Goal: Task Accomplishment & Management: Complete application form

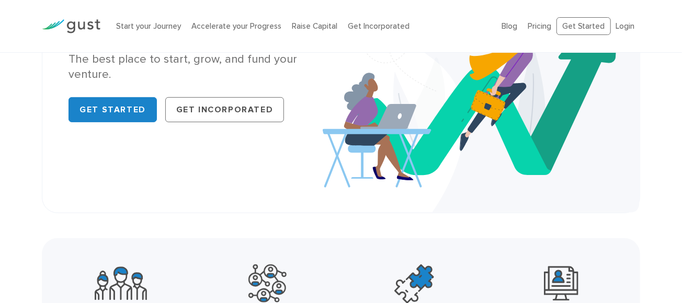
scroll to position [177, 0]
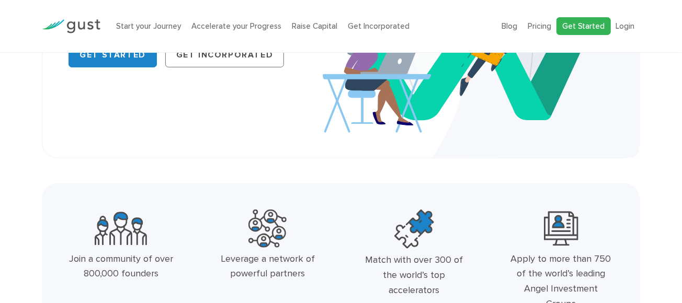
click at [572, 27] on link "Get Started" at bounding box center [583, 26] width 54 height 18
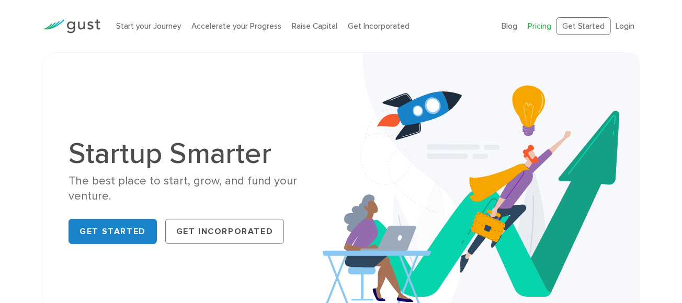
click at [545, 29] on link "Pricing" at bounding box center [540, 25] width 24 height 9
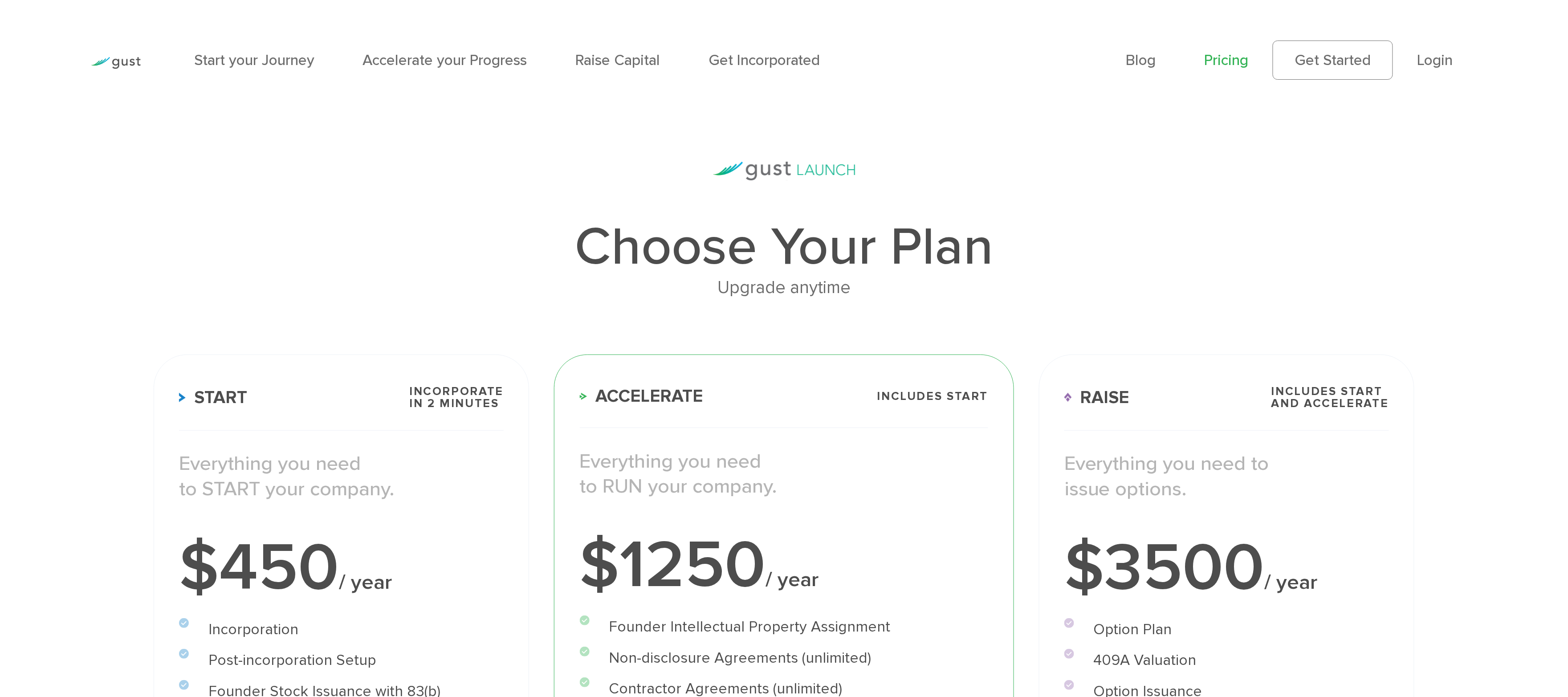
click at [580, 56] on ul "Blog FAQ Pricing Get Started Login Login" at bounding box center [1302, 60] width 351 height 39
click at [580, 59] on link "Login" at bounding box center [1436, 60] width 36 height 18
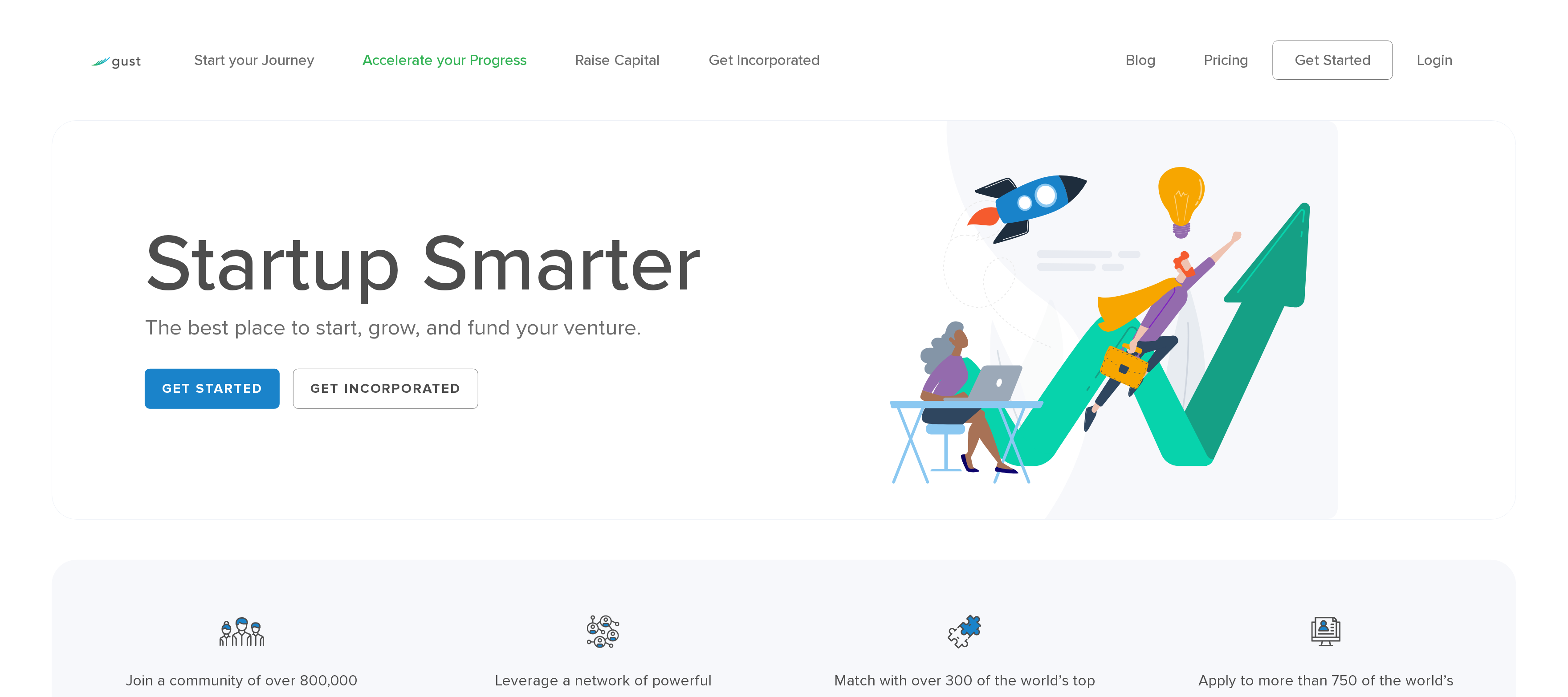
click at [460, 66] on link "Accelerate your Progress" at bounding box center [445, 60] width 164 height 18
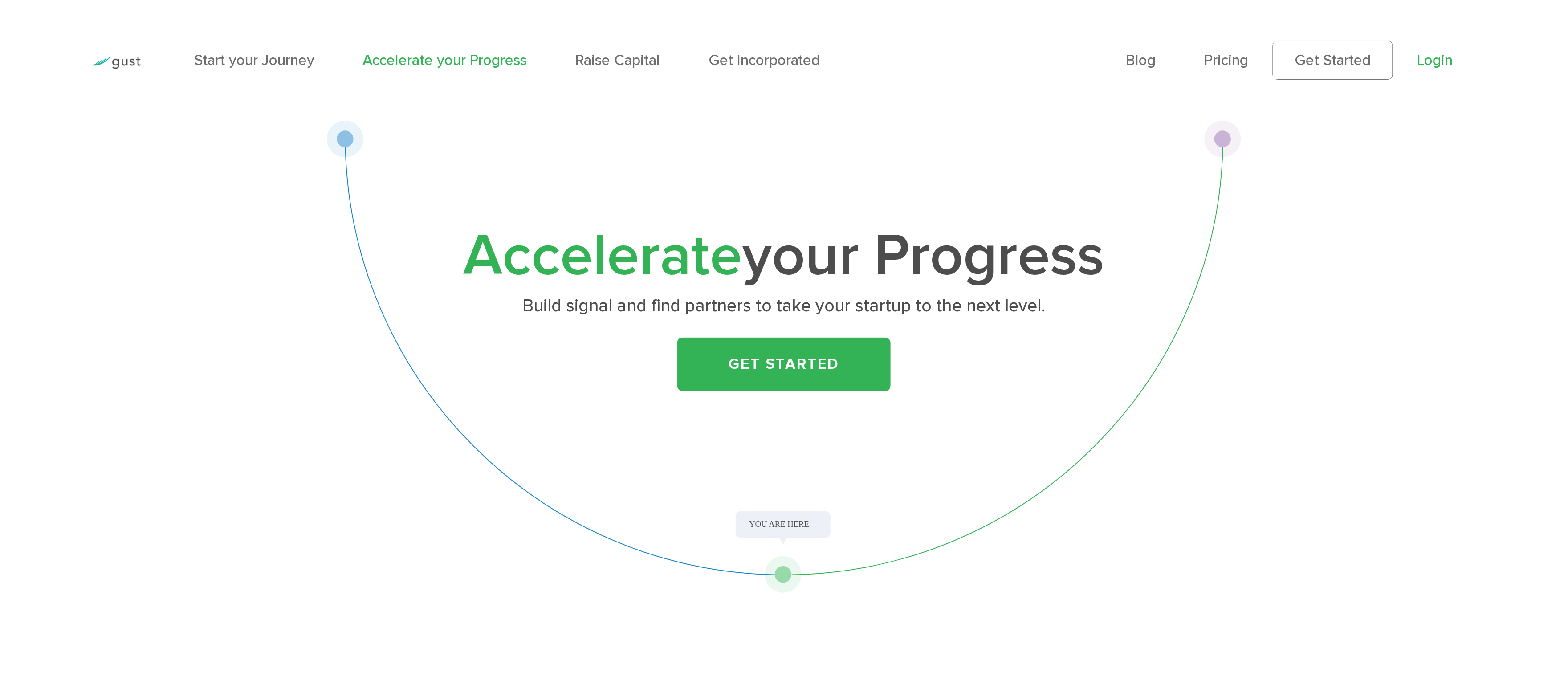
drag, startPoint x: 1577, startPoint y: 97, endPoint x: 1450, endPoint y: 53, distance: 134.4
drag, startPoint x: 276, startPoint y: 72, endPoint x: 276, endPoint y: 66, distance: 6.0
click at [276, 72] on div "Start your Journey Accelerate your Progress Raise Capital Get Incorporated" at bounding box center [647, 60] width 933 height 72
click at [279, 53] on link "Start your Journey" at bounding box center [254, 60] width 120 height 18
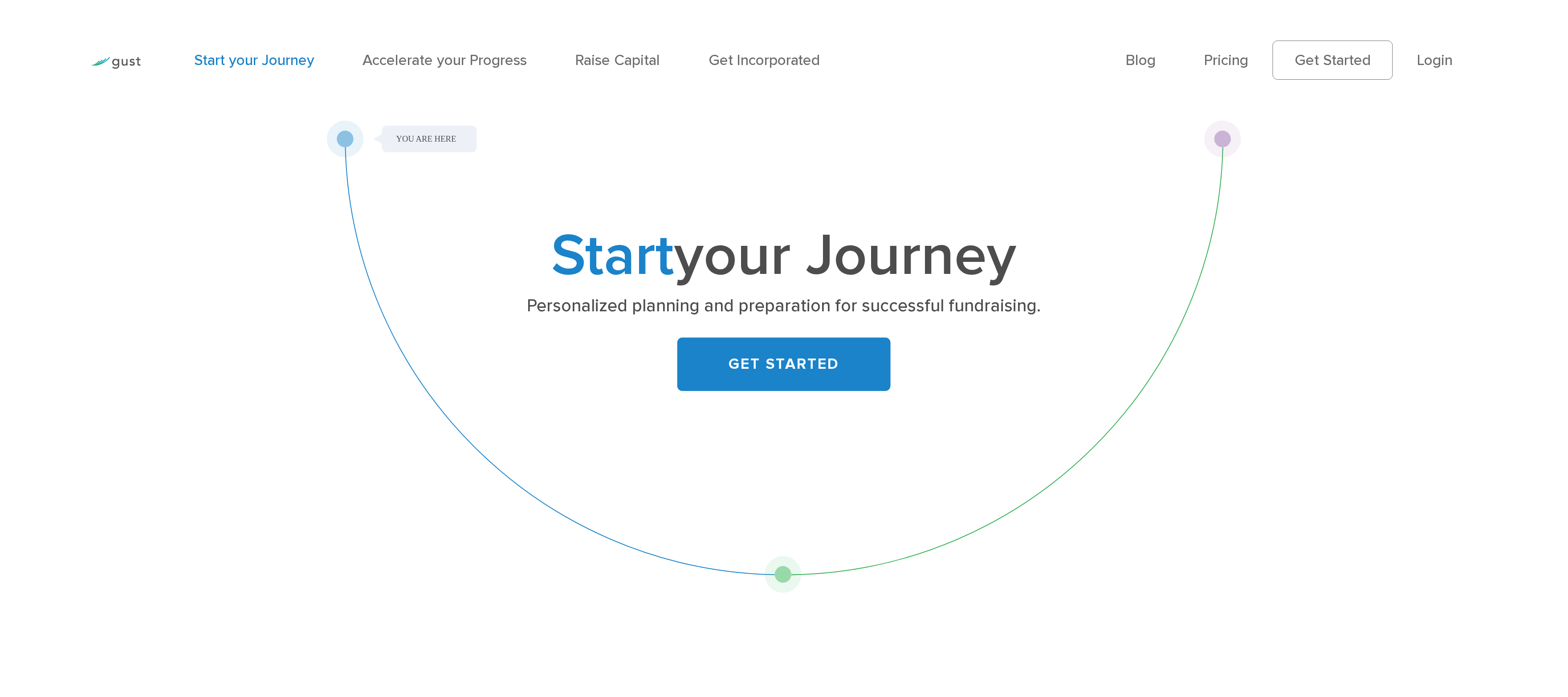
click at [760, 380] on link "GET STARTED" at bounding box center [784, 364] width 214 height 54
